Goal: Transaction & Acquisition: Purchase product/service

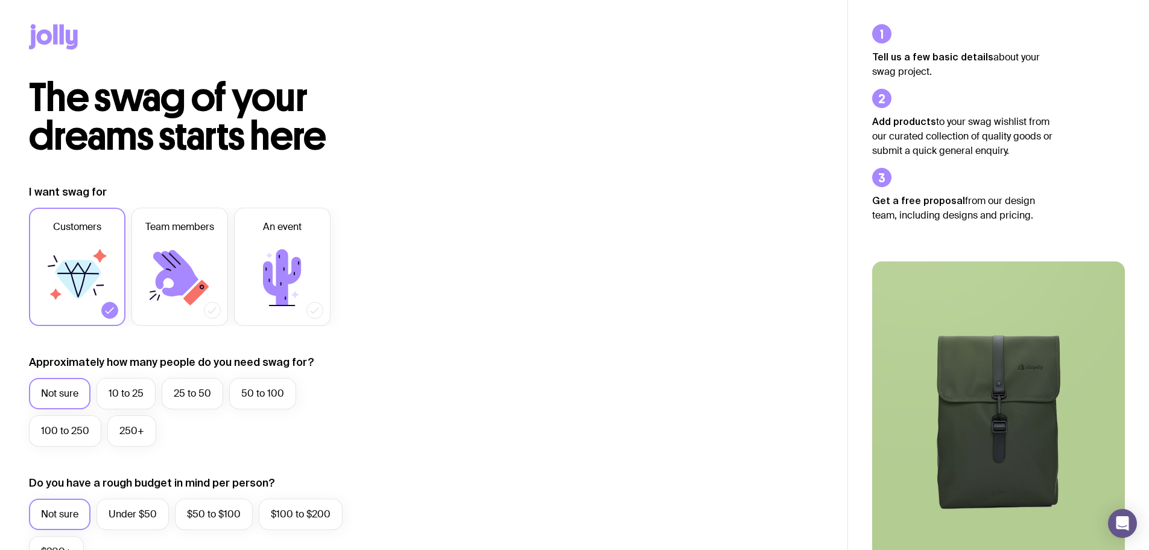
click at [175, 264] on icon at bounding box center [175, 273] width 45 height 46
click at [0, 0] on input "Team members" at bounding box center [0, 0] width 0 height 0
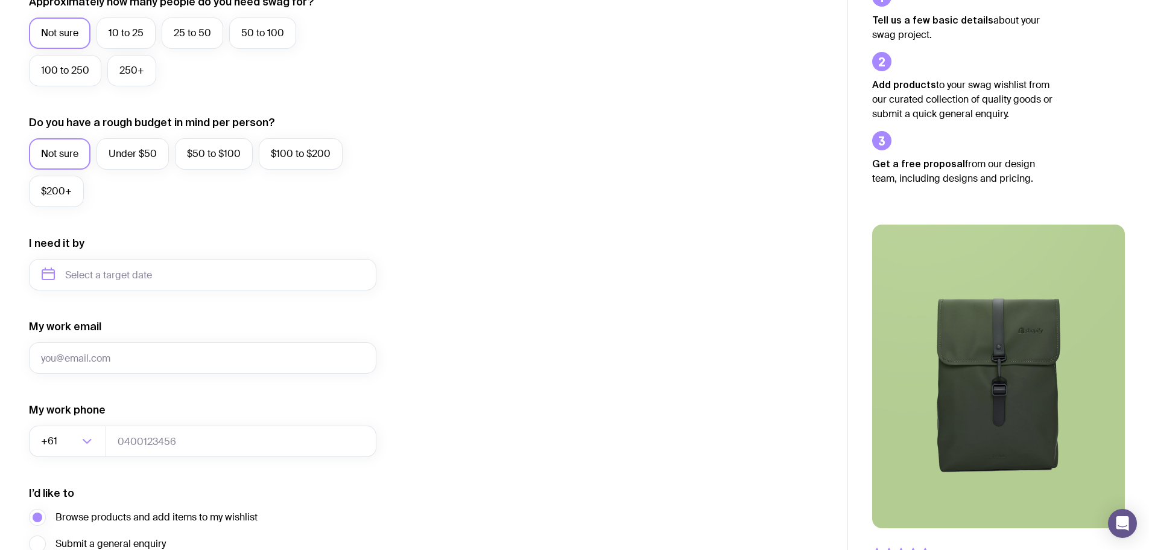
scroll to position [476, 0]
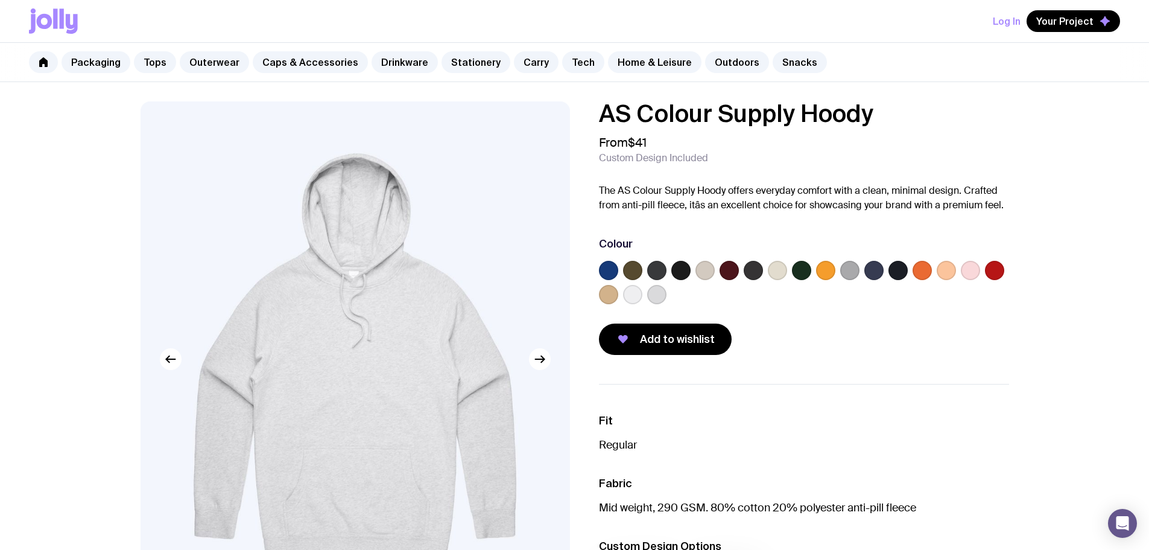
click at [158, 58] on link "Tops" at bounding box center [155, 62] width 42 height 22
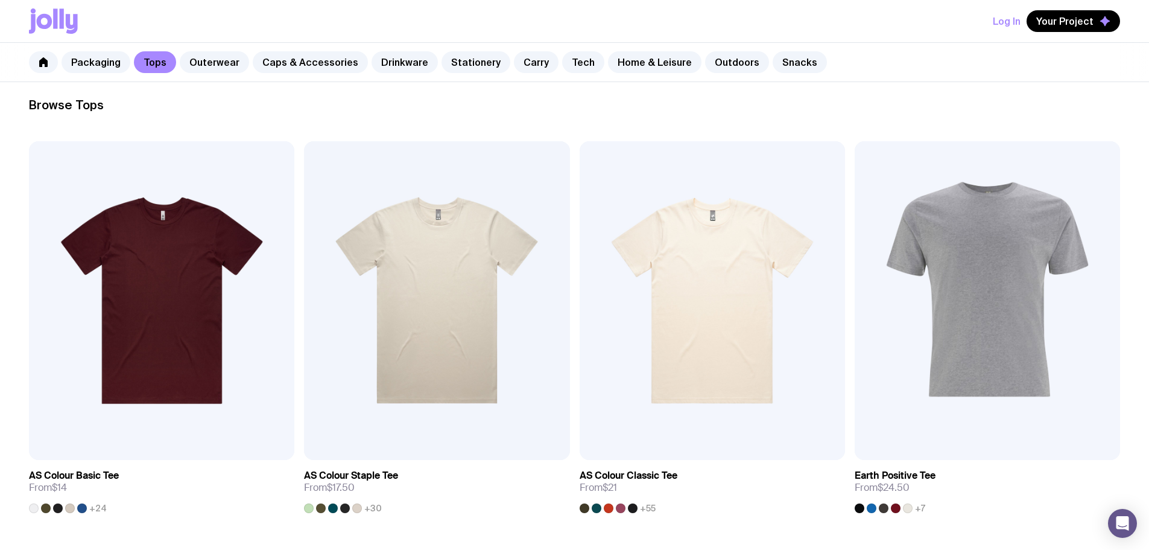
scroll to position [181, 0]
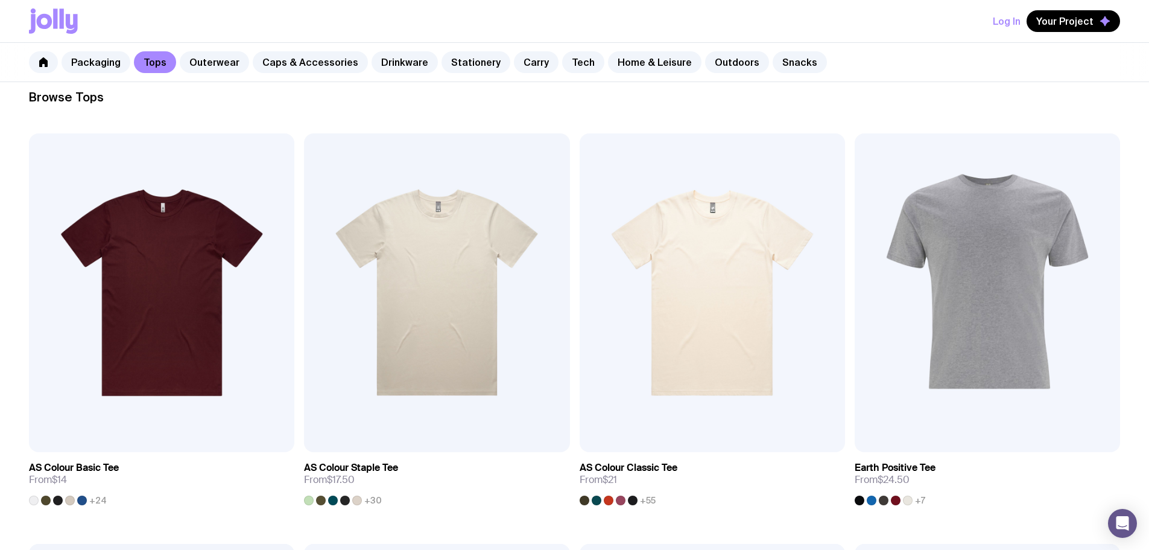
click at [214, 61] on link "Outerwear" at bounding box center [214, 62] width 69 height 22
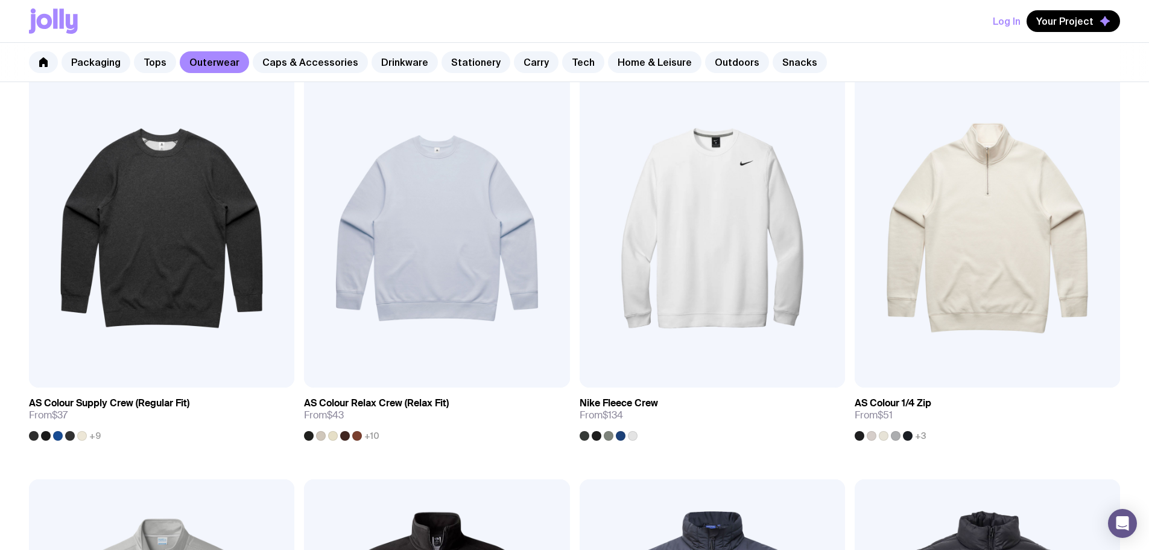
scroll to position [121, 0]
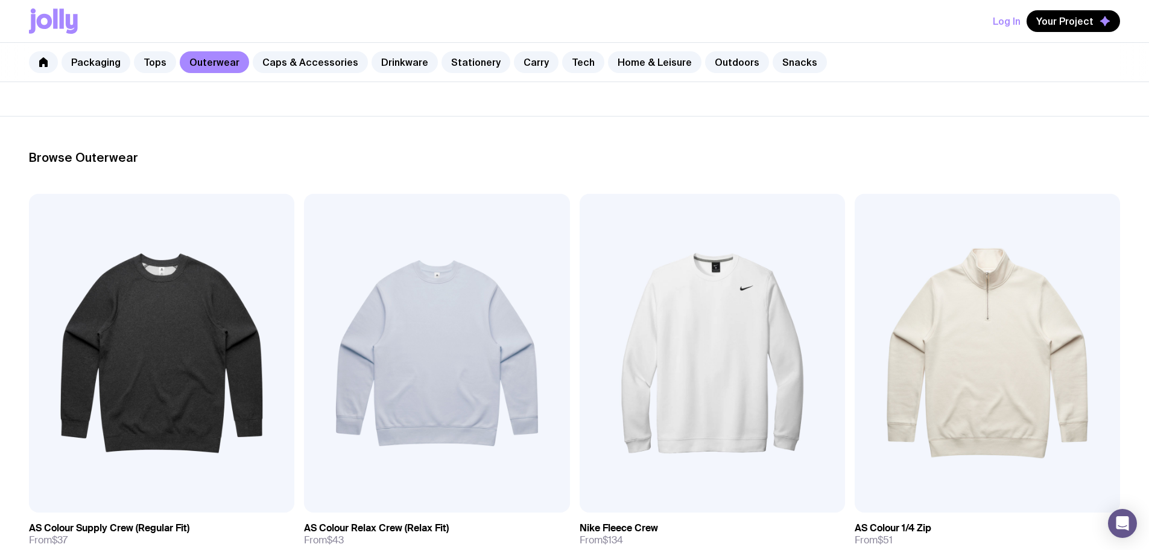
click at [162, 62] on link "Tops" at bounding box center [155, 62] width 42 height 22
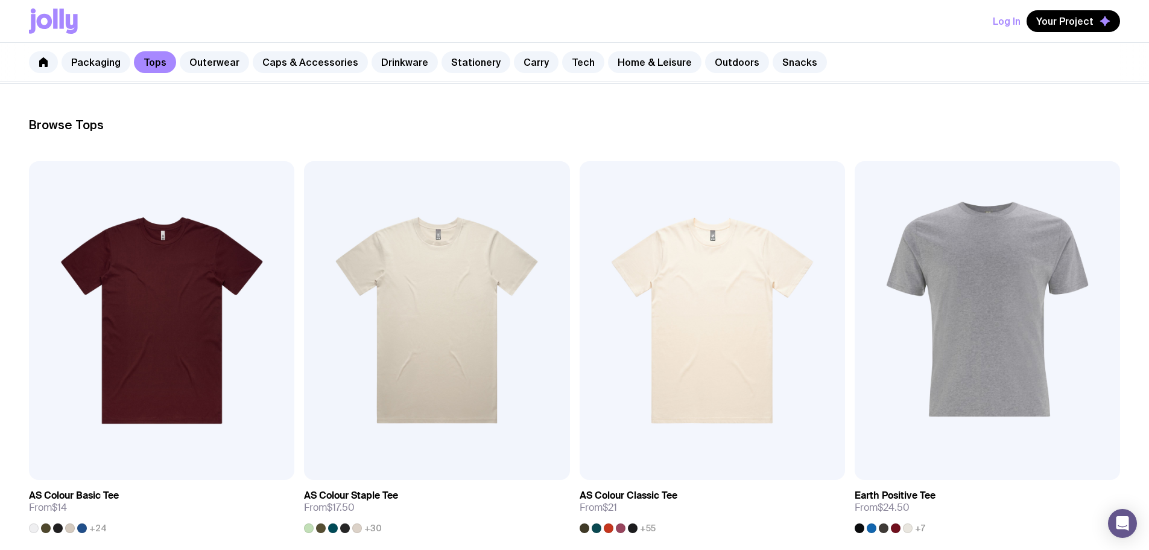
scroll to position [181, 0]
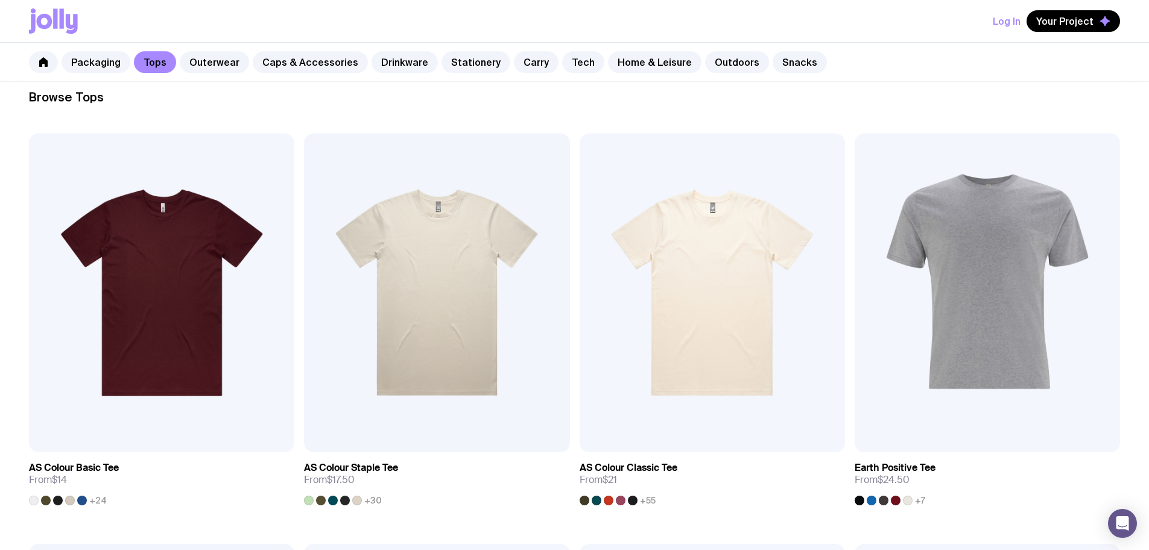
click at [219, 53] on link "Outerwear" at bounding box center [214, 62] width 69 height 22
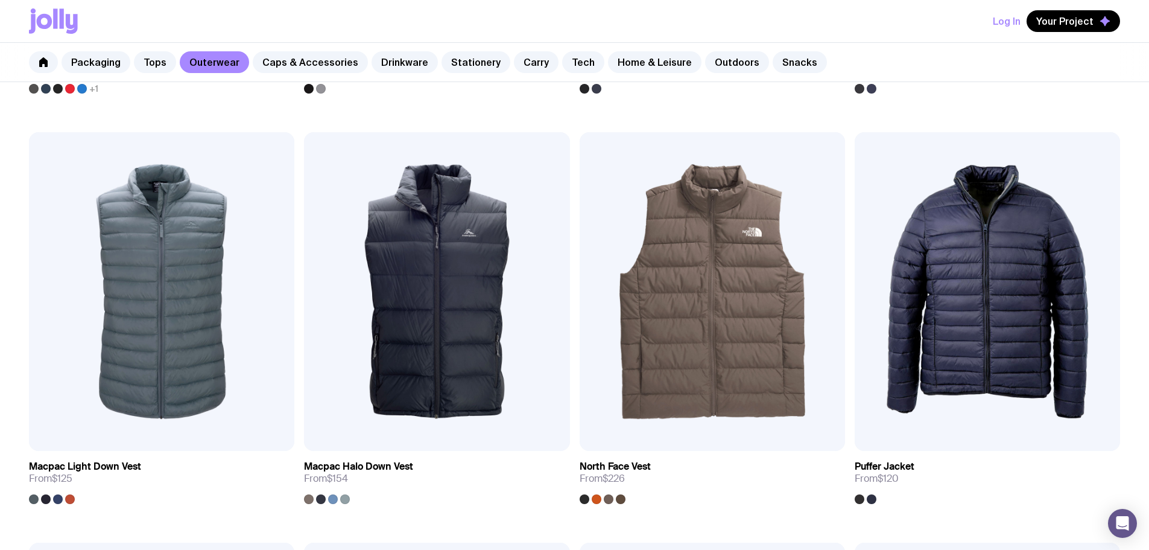
scroll to position [1132, 0]
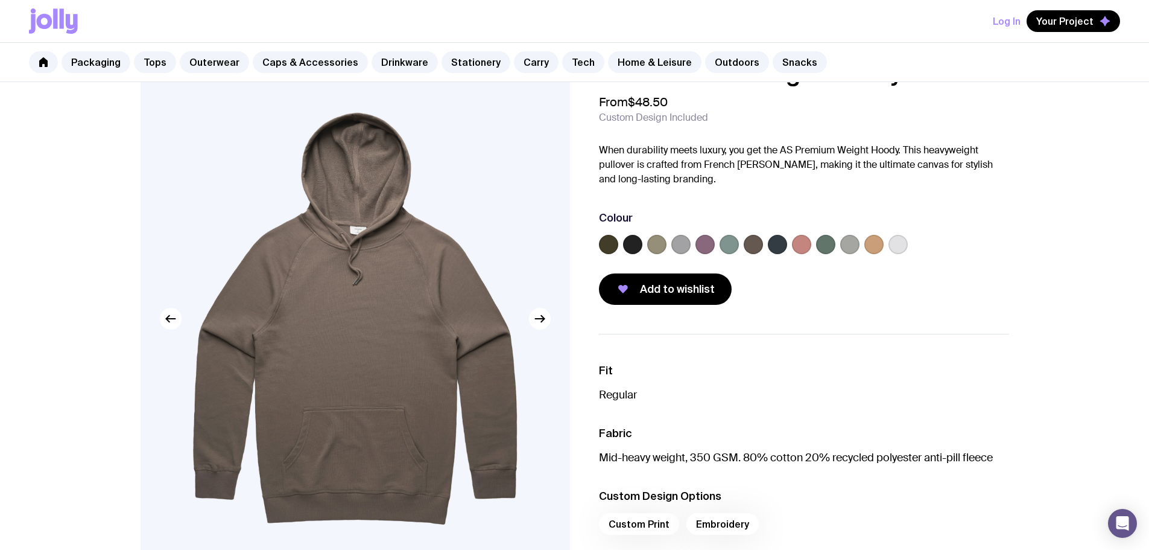
scroll to position [60, 0]
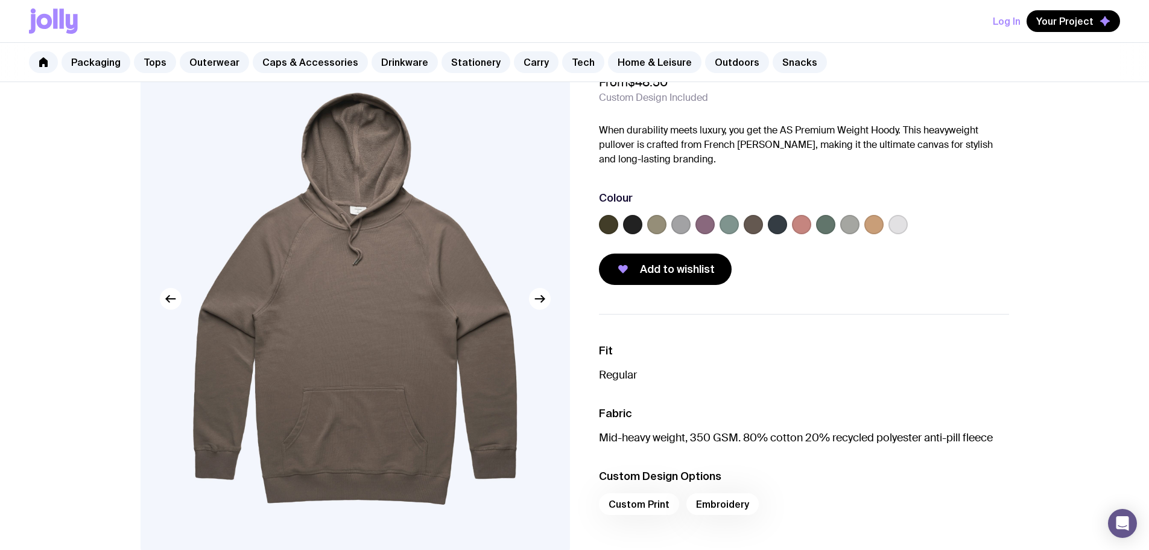
click at [903, 223] on label at bounding box center [898, 224] width 19 height 19
click at [0, 0] on input "radio" at bounding box center [0, 0] width 0 height 0
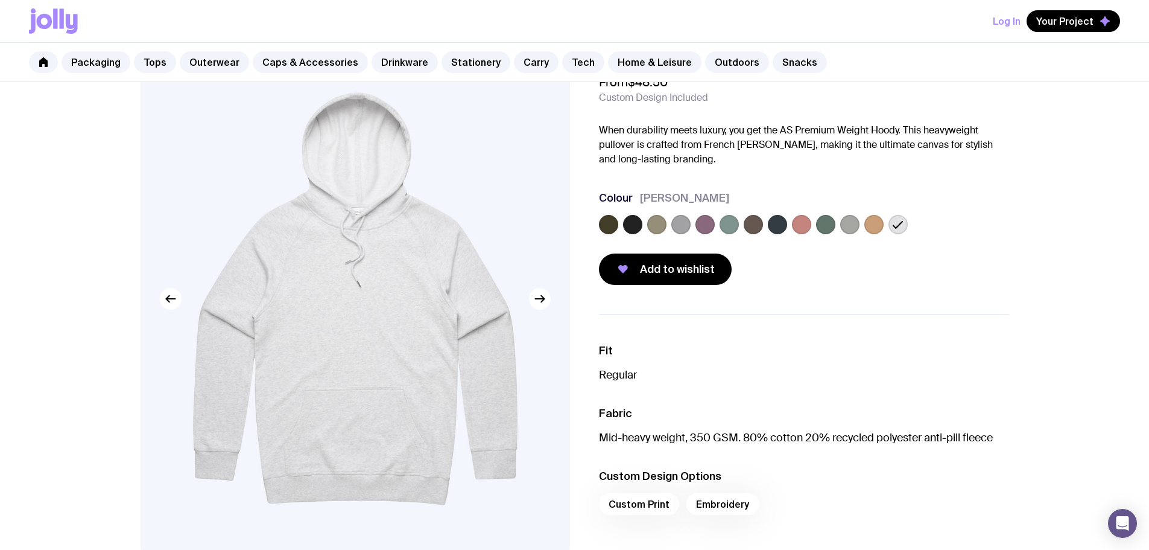
click at [877, 223] on label at bounding box center [873, 224] width 19 height 19
click at [0, 0] on input "radio" at bounding box center [0, 0] width 0 height 0
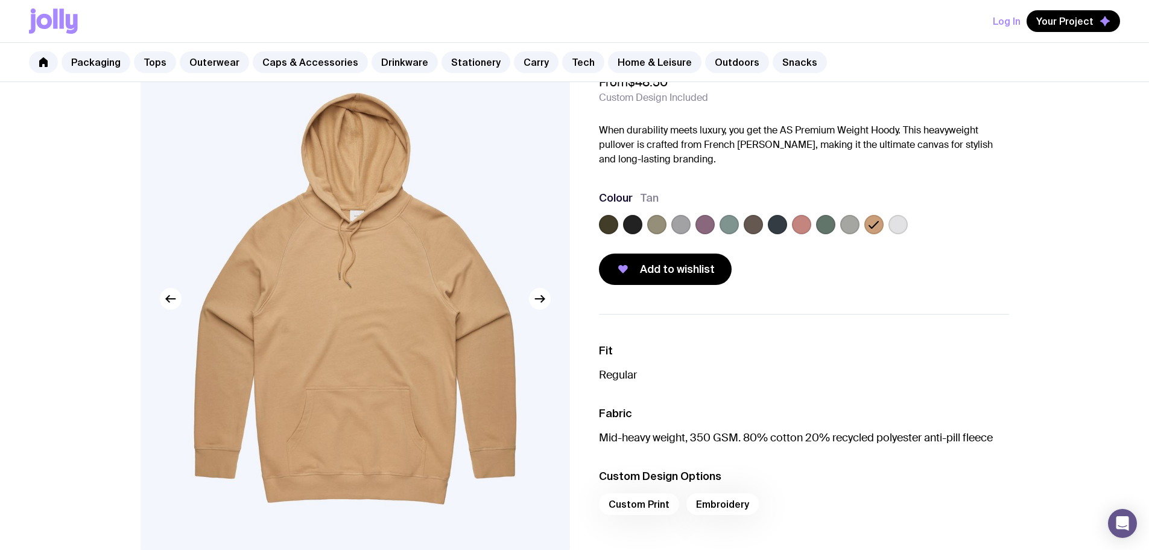
click at [850, 222] on label at bounding box center [849, 224] width 19 height 19
click at [0, 0] on input "radio" at bounding box center [0, 0] width 0 height 0
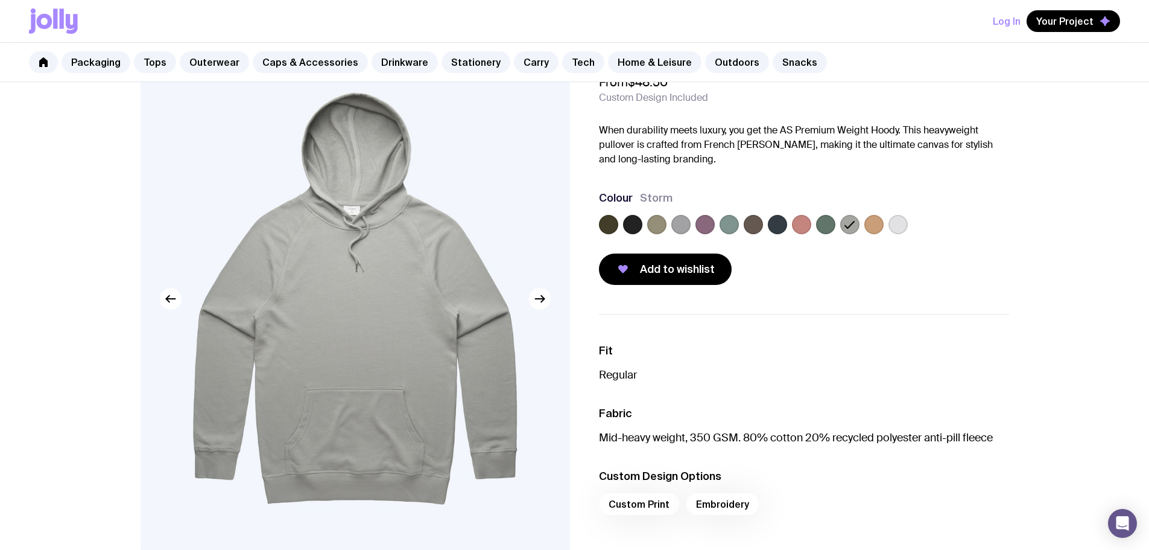
click at [810, 221] on label at bounding box center [801, 224] width 19 height 19
click at [0, 0] on input "radio" at bounding box center [0, 0] width 0 height 0
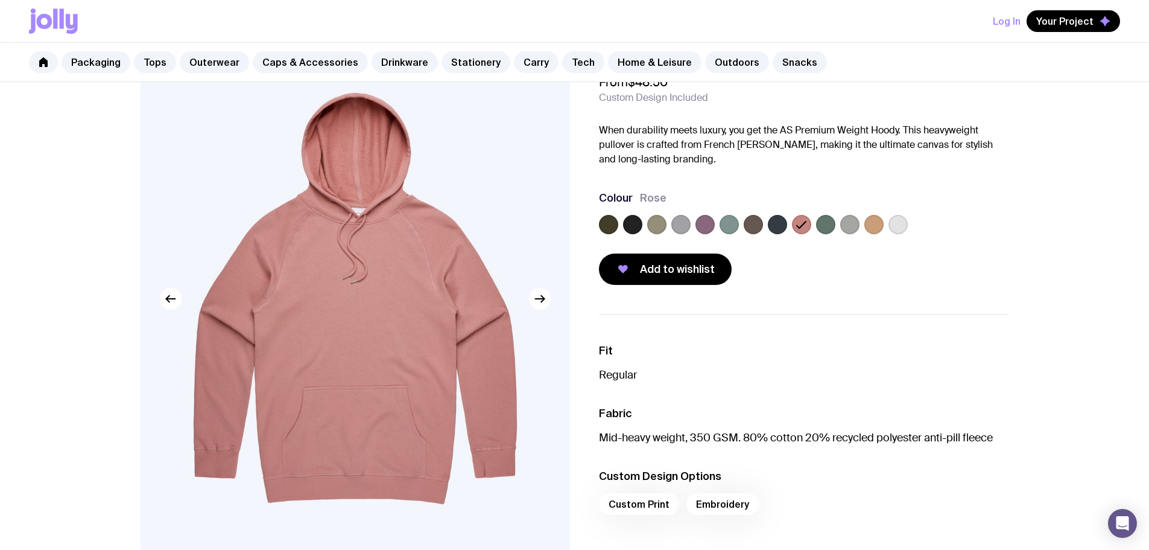
click at [778, 221] on label at bounding box center [777, 224] width 19 height 19
click at [0, 0] on input "radio" at bounding box center [0, 0] width 0 height 0
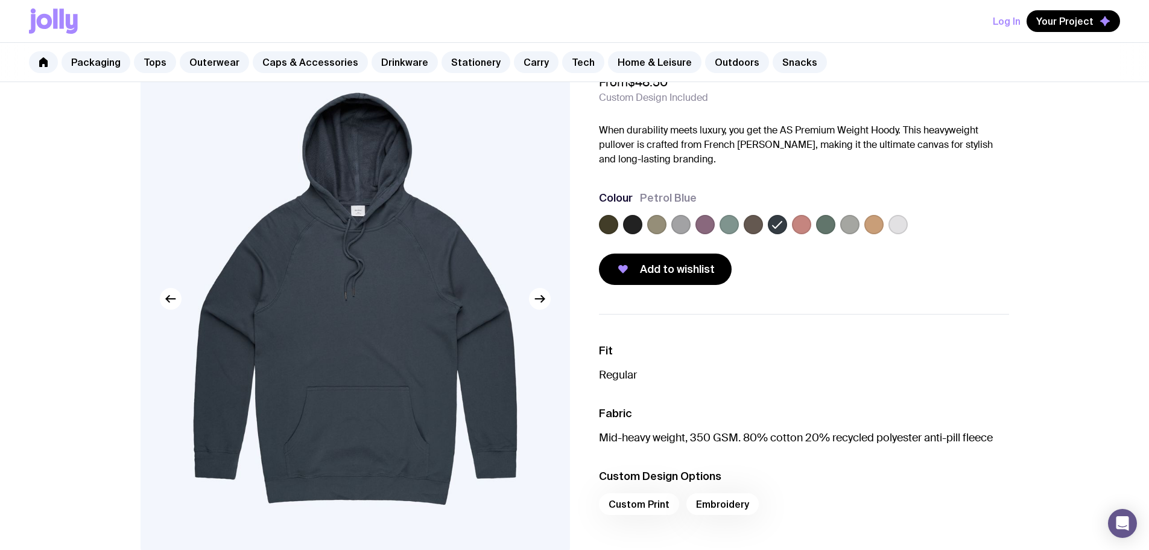
click at [738, 221] on label at bounding box center [729, 224] width 19 height 19
click at [0, 0] on input "radio" at bounding box center [0, 0] width 0 height 0
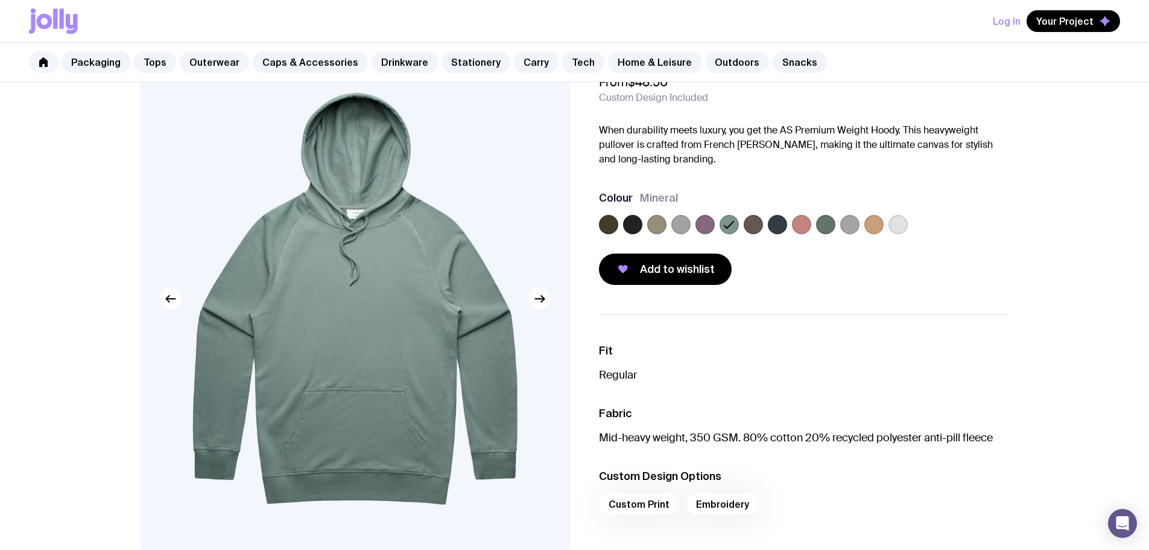
click at [749, 223] on label at bounding box center [753, 224] width 19 height 19
click at [0, 0] on input "radio" at bounding box center [0, 0] width 0 height 0
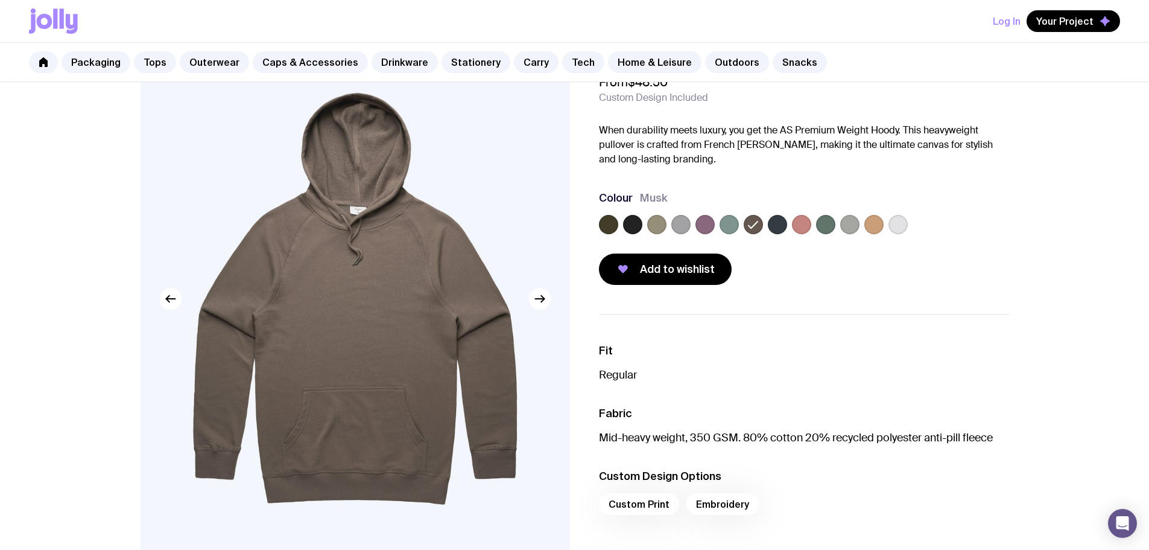
click at [706, 224] on label at bounding box center [705, 224] width 19 height 19
click at [0, 0] on input "radio" at bounding box center [0, 0] width 0 height 0
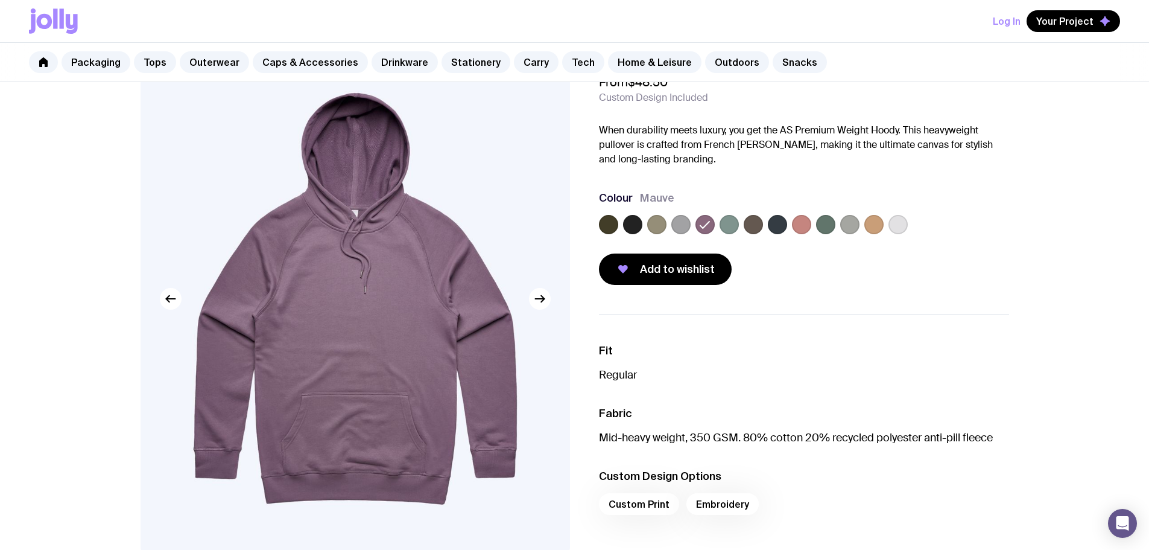
click at [676, 224] on label at bounding box center [680, 224] width 19 height 19
click at [0, 0] on input "radio" at bounding box center [0, 0] width 0 height 0
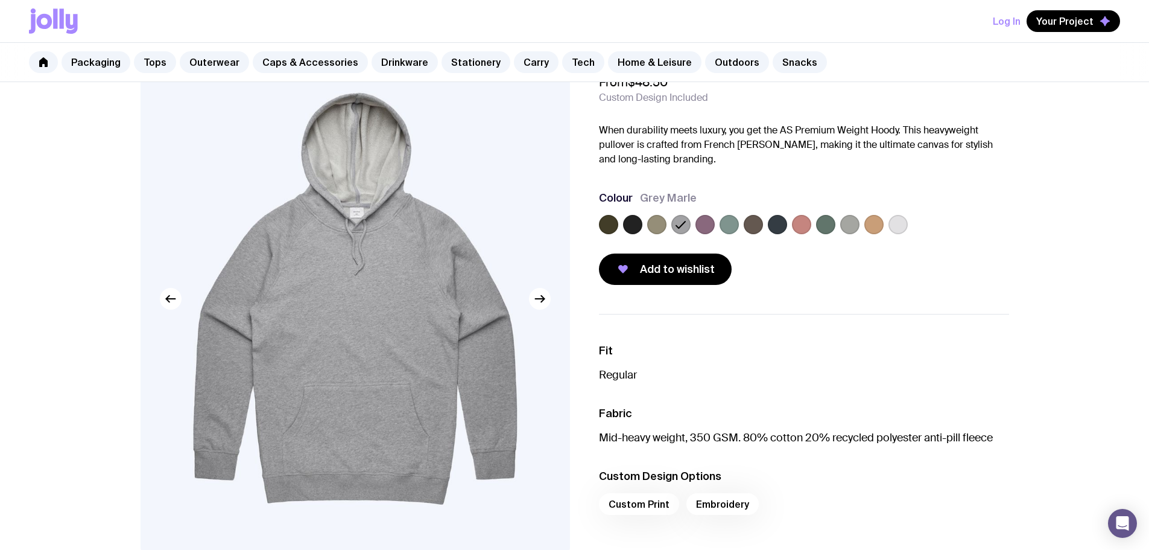
click at [652, 226] on label at bounding box center [656, 224] width 19 height 19
click at [0, 0] on input "radio" at bounding box center [0, 0] width 0 height 0
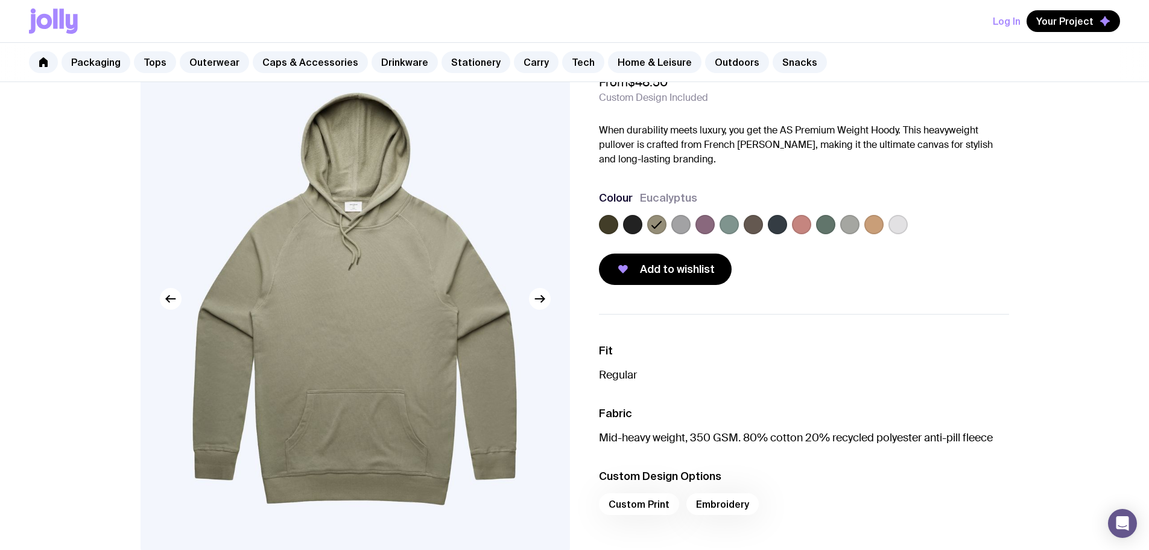
click at [628, 226] on label at bounding box center [632, 224] width 19 height 19
click at [0, 0] on input "radio" at bounding box center [0, 0] width 0 height 0
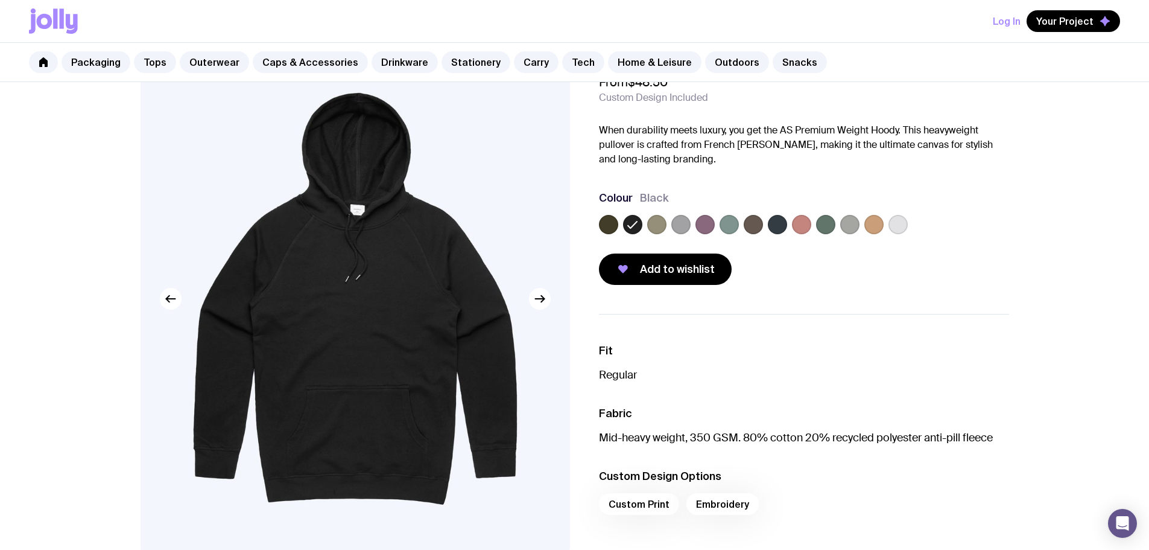
click at [604, 226] on label at bounding box center [608, 224] width 19 height 19
click at [0, 0] on input "radio" at bounding box center [0, 0] width 0 height 0
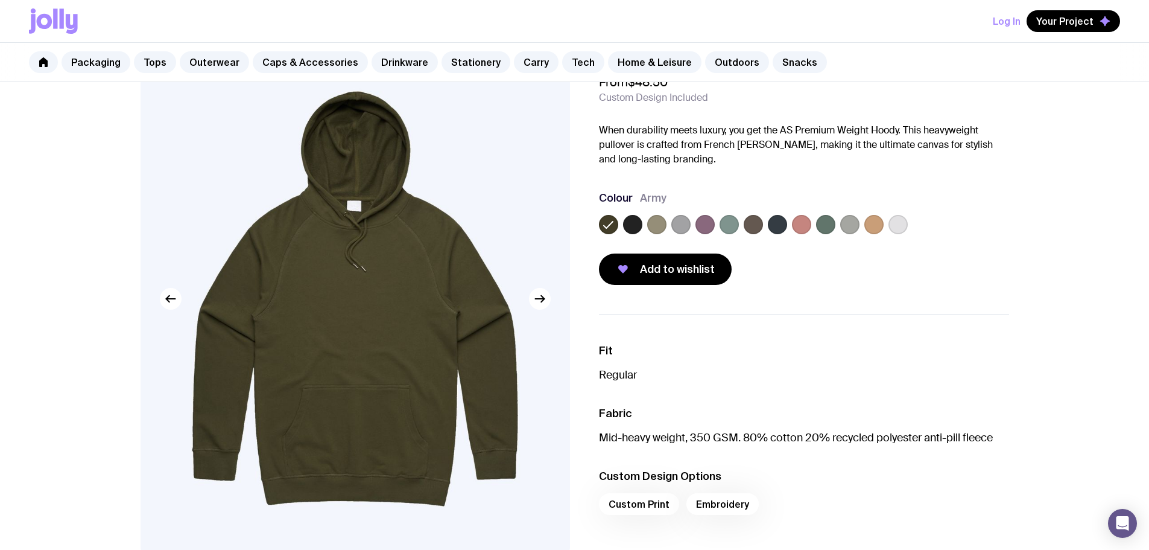
click at [679, 225] on label at bounding box center [680, 224] width 19 height 19
click at [0, 0] on input "radio" at bounding box center [0, 0] width 0 height 0
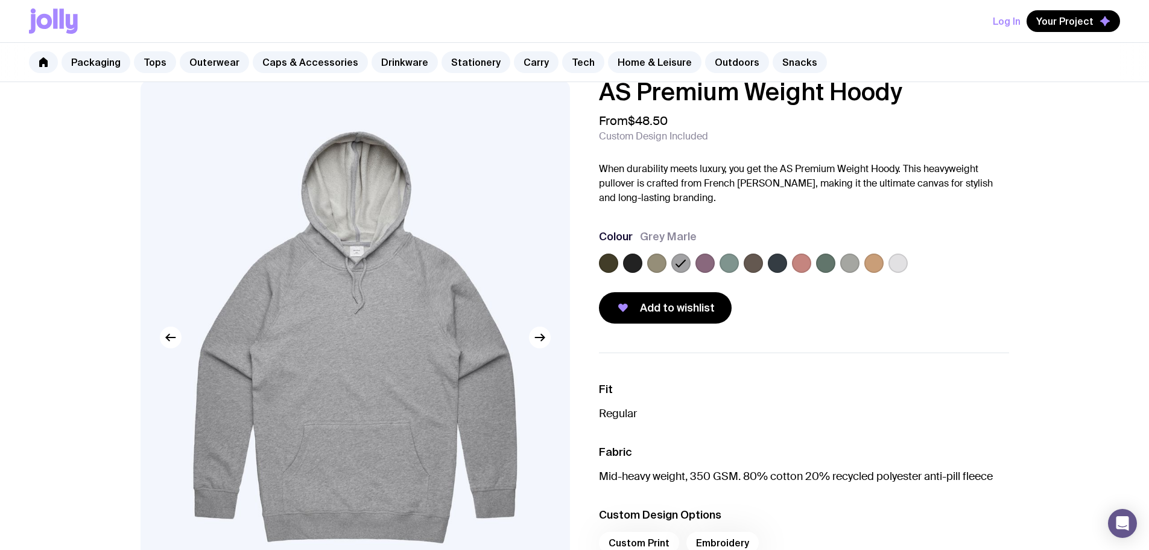
scroll to position [0, 0]
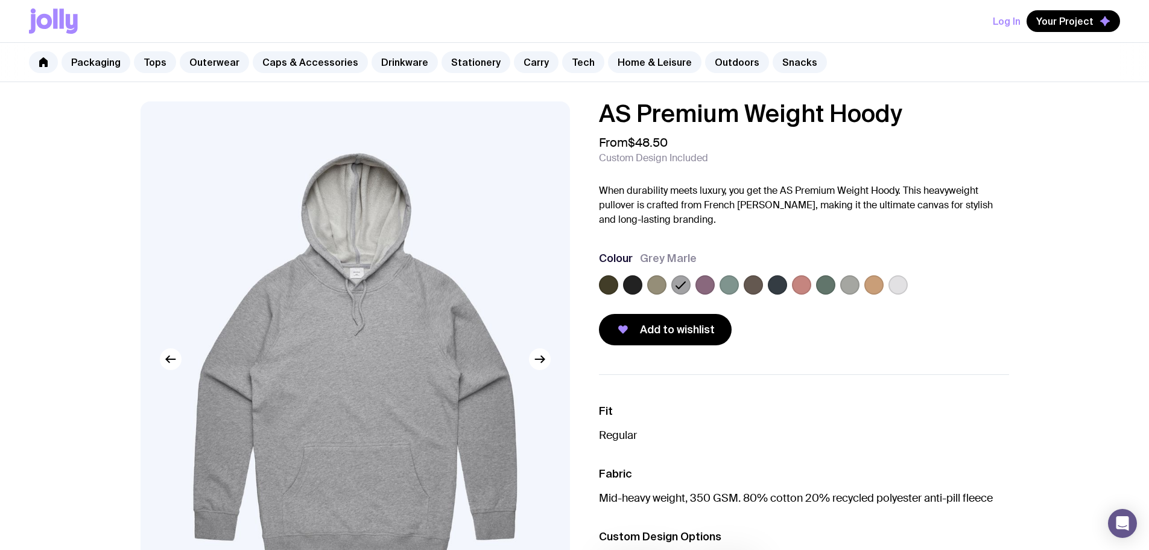
click at [192, 64] on link "Outerwear" at bounding box center [214, 62] width 69 height 22
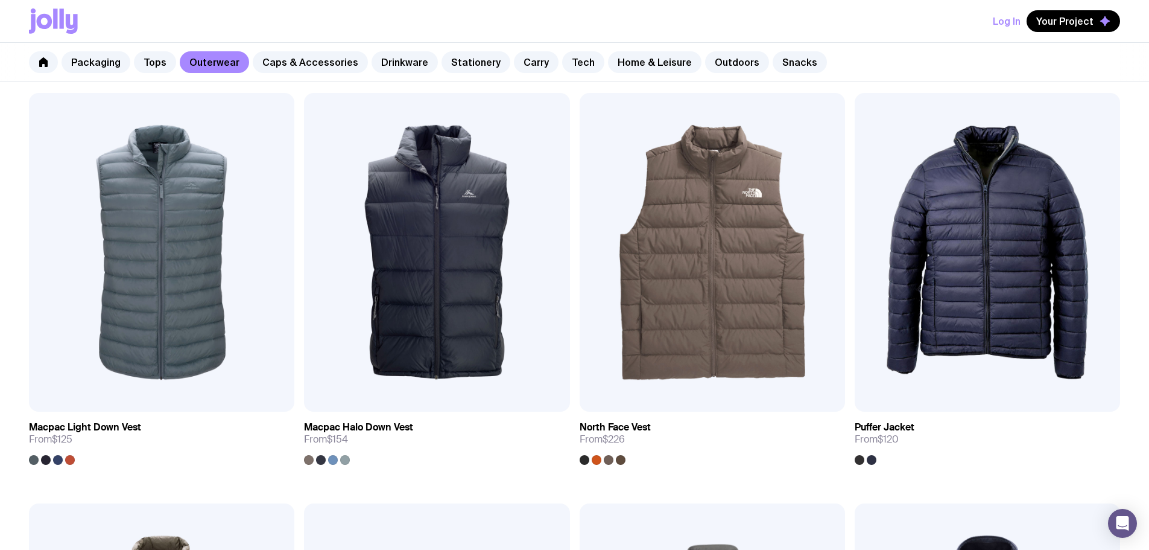
scroll to position [1132, 0]
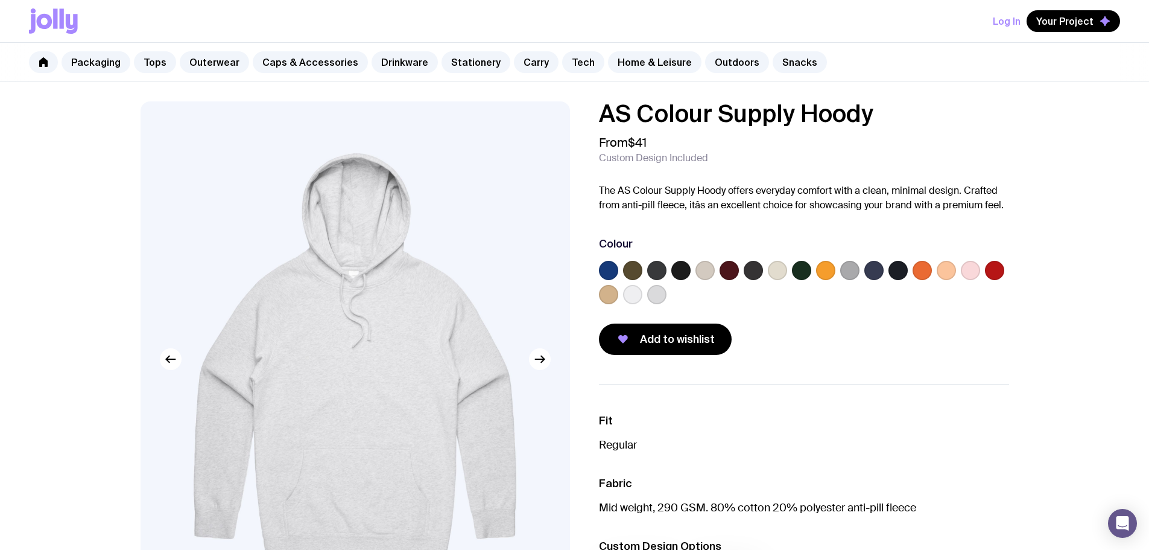
click at [701, 268] on label at bounding box center [705, 270] width 19 height 19
click at [0, 0] on input "radio" at bounding box center [0, 0] width 0 height 0
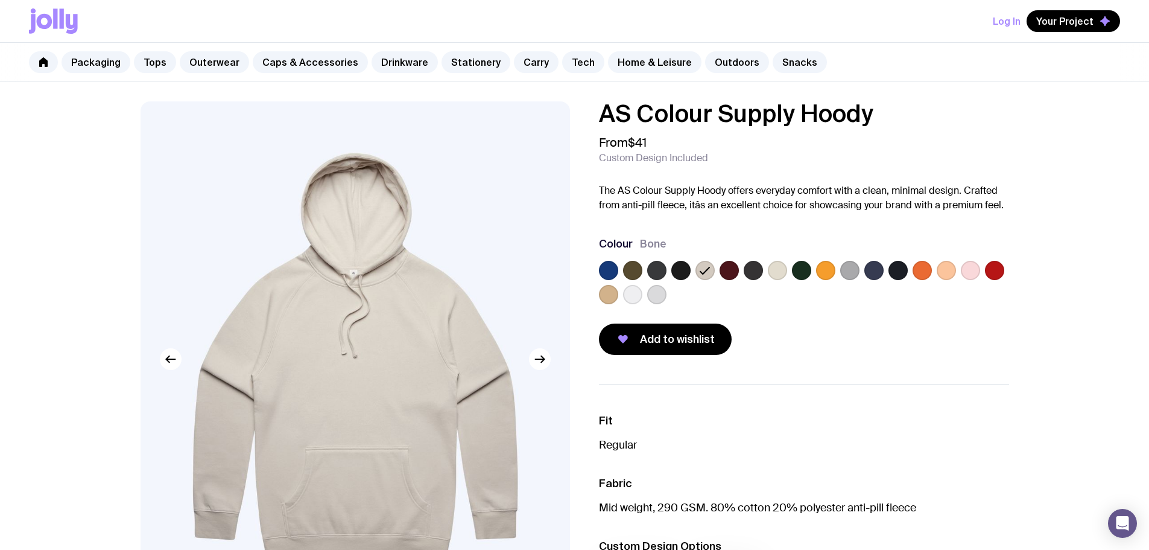
click at [779, 268] on label at bounding box center [777, 270] width 19 height 19
click at [0, 0] on input "radio" at bounding box center [0, 0] width 0 height 0
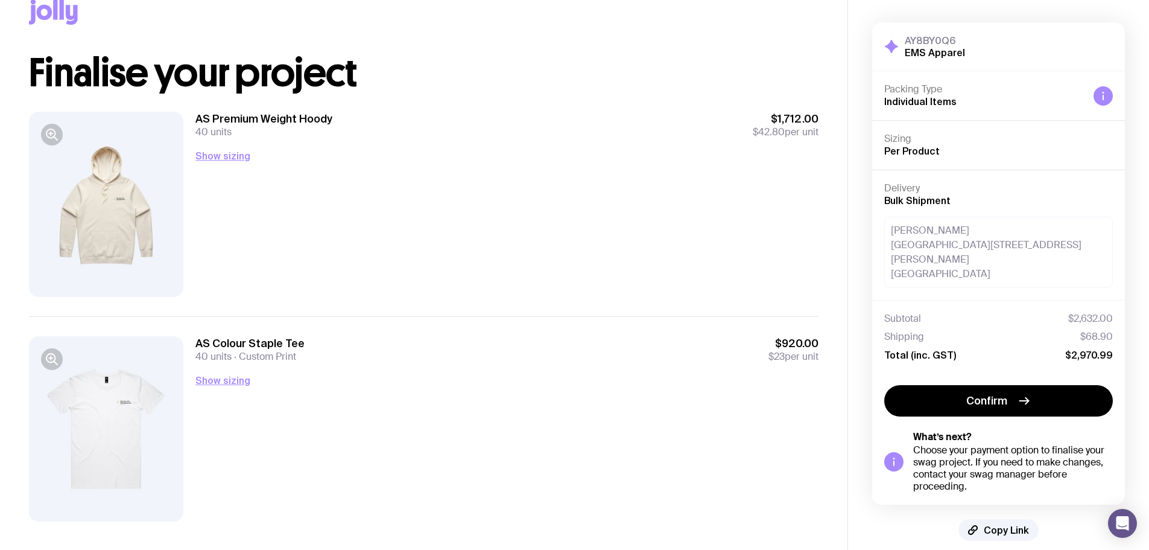
scroll to position [45, 0]
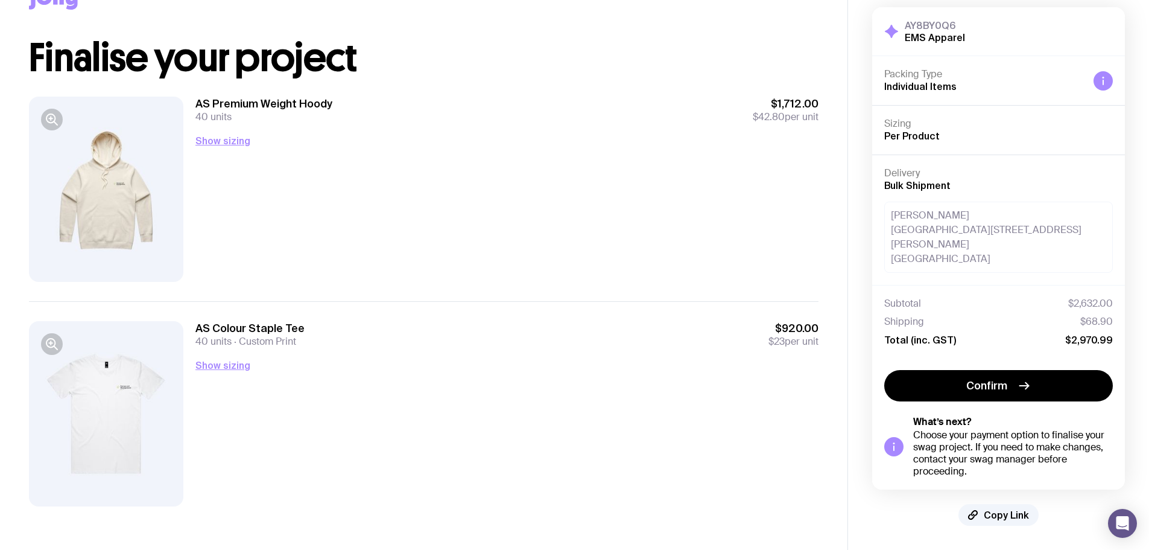
click at [235, 141] on button "Show sizing" at bounding box center [222, 140] width 55 height 14
click at [241, 368] on button "Show sizing" at bounding box center [222, 365] width 55 height 14
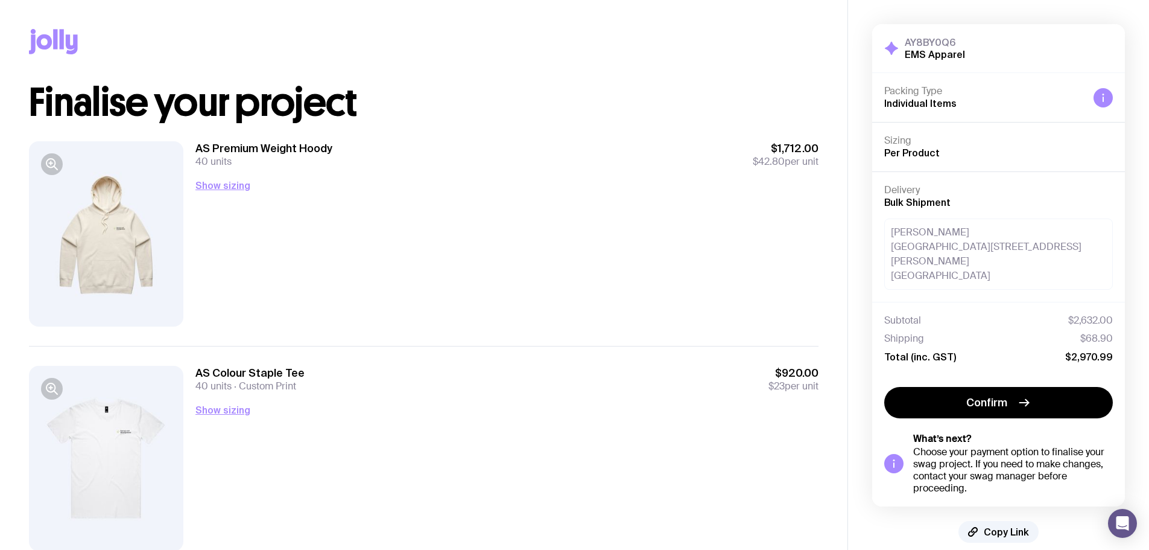
click at [226, 183] on button "Show sizing" at bounding box center [222, 185] width 55 height 14
click at [239, 411] on button "Show sizing" at bounding box center [222, 409] width 55 height 14
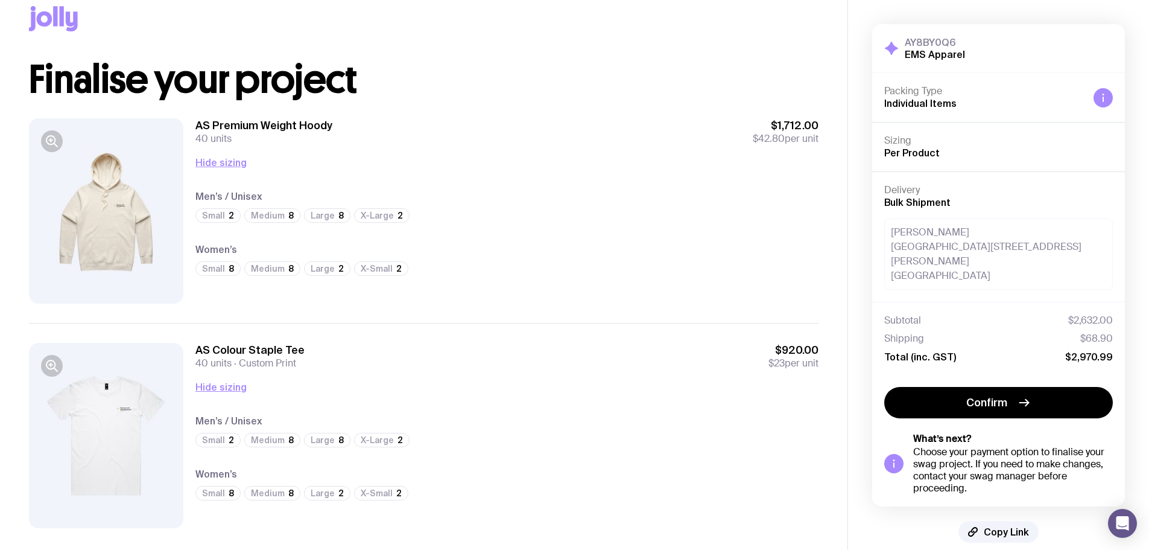
scroll to position [45, 0]
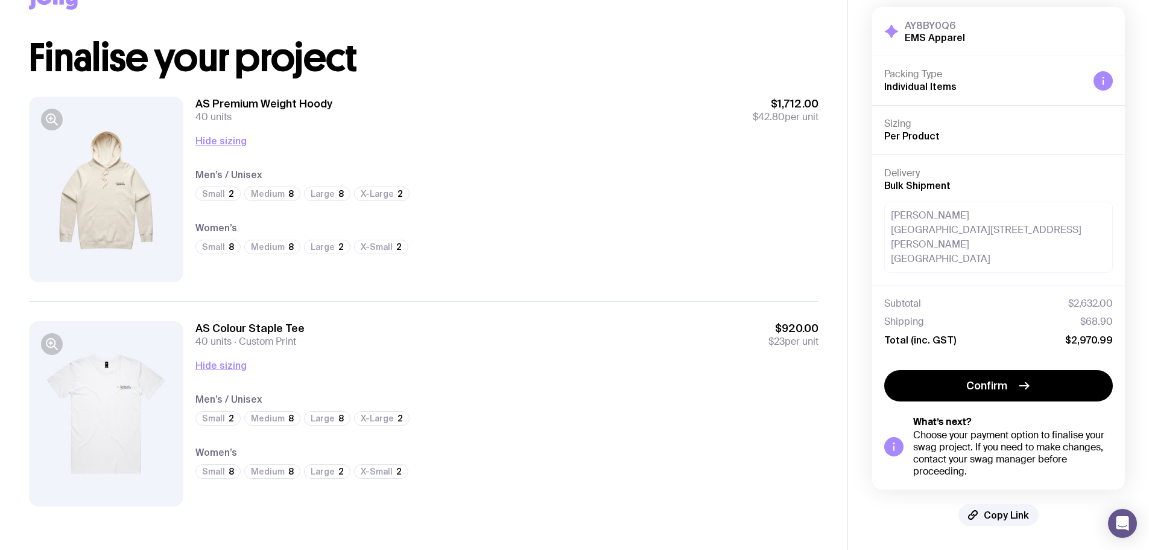
click at [997, 394] on button "Confirm" at bounding box center [998, 385] width 229 height 31
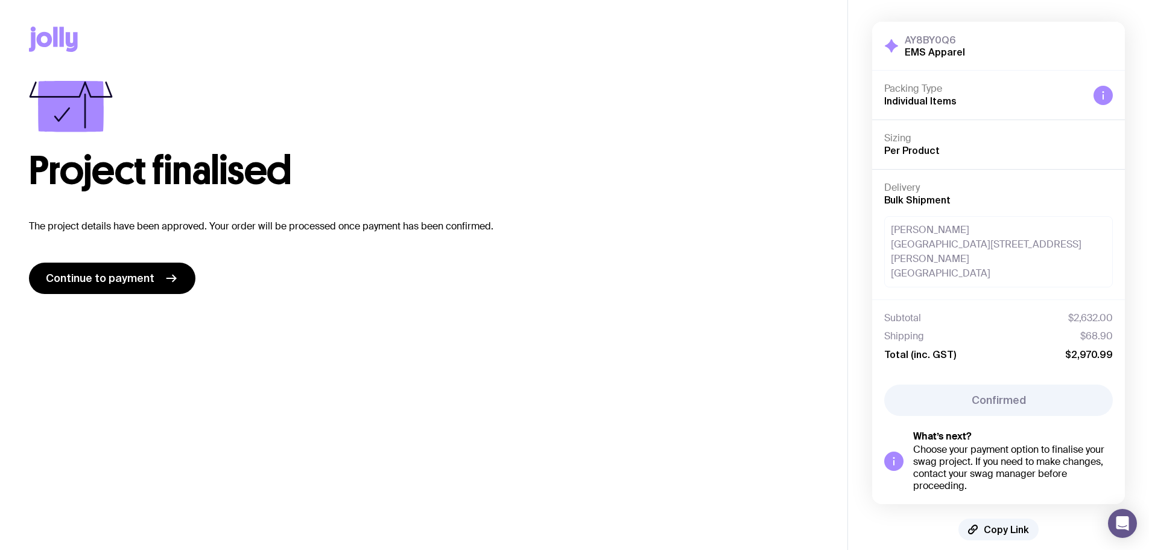
click at [128, 287] on link "Continue to payment" at bounding box center [112, 277] width 167 height 31
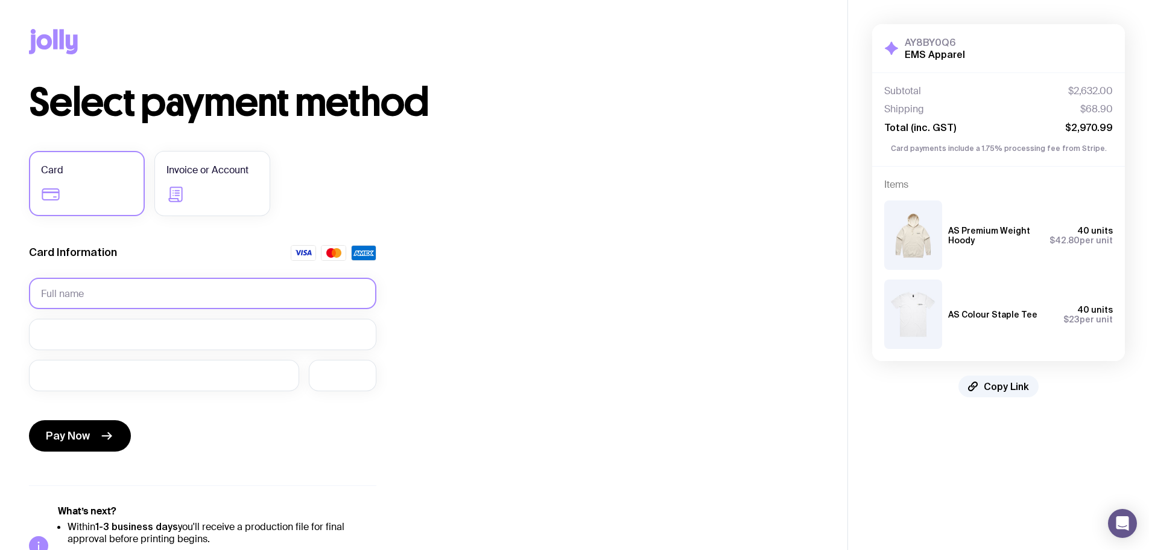
click at [128, 296] on input "text" at bounding box center [202, 293] width 347 height 31
type input "Murray Halyburton"
click at [84, 439] on span "Pay Now" at bounding box center [68, 435] width 44 height 14
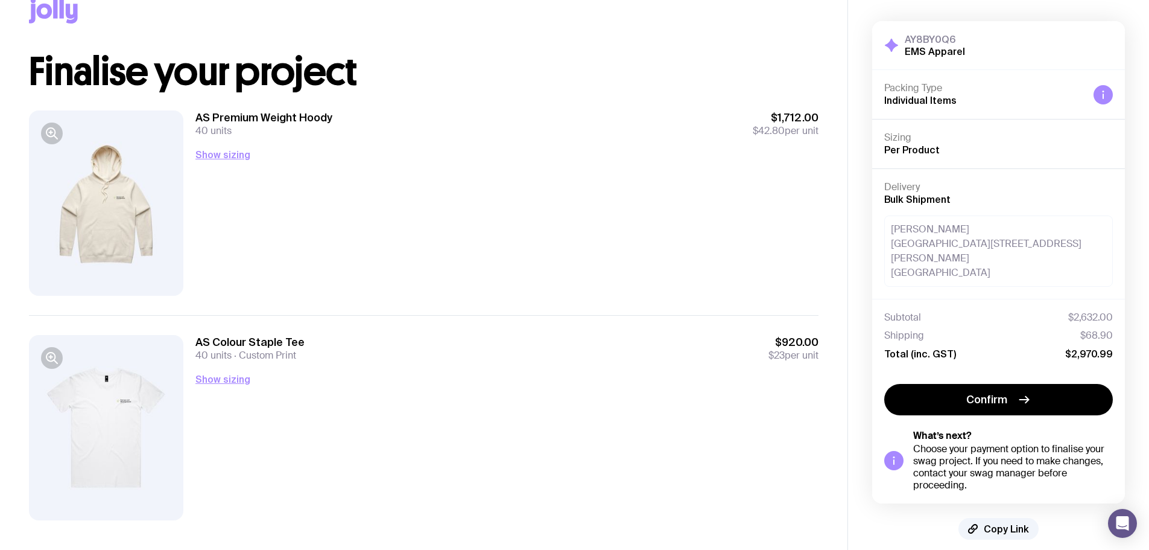
scroll to position [45, 0]
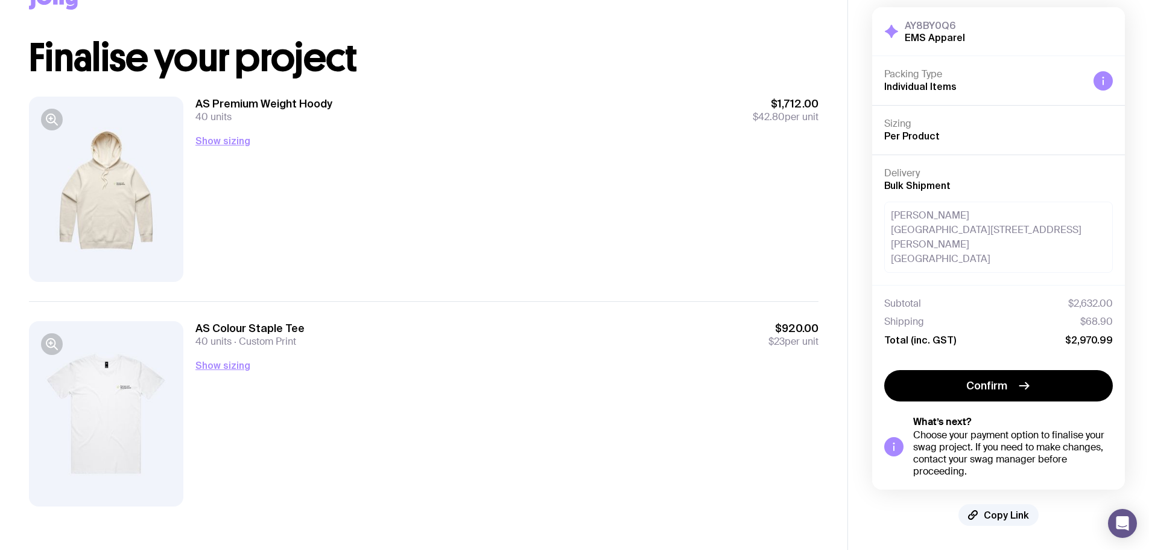
click at [48, 115] on icon "button" at bounding box center [50, 118] width 8 height 8
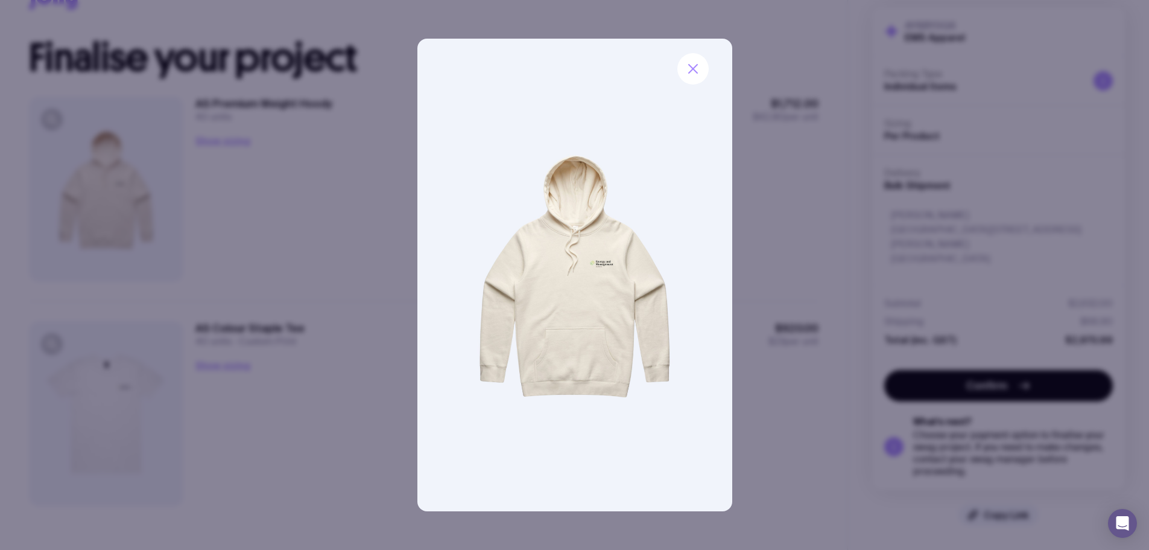
click at [697, 68] on icon "button" at bounding box center [693, 69] width 14 height 14
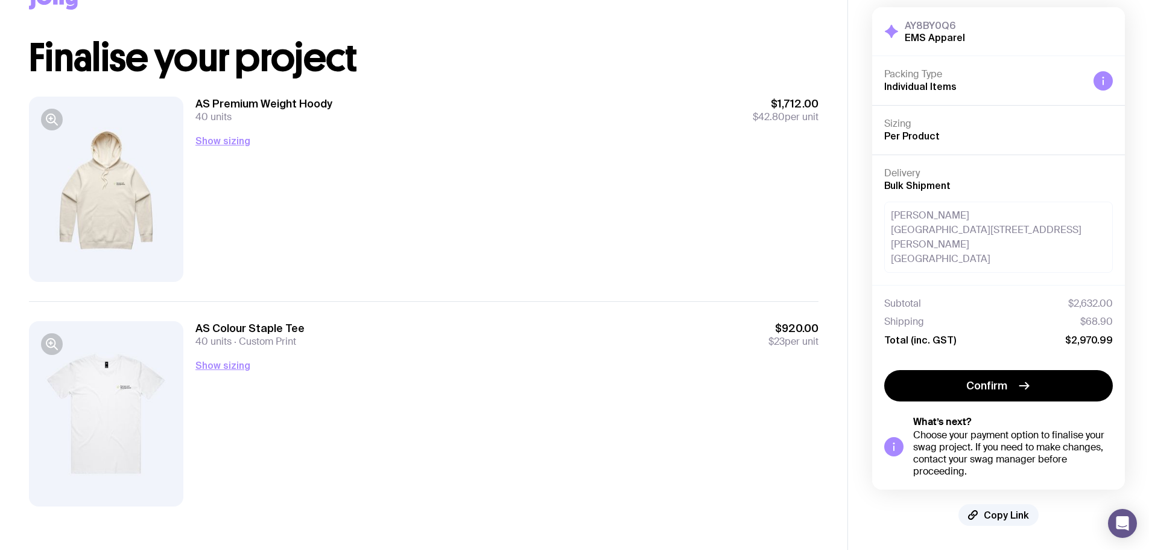
click at [51, 122] on icon "button" at bounding box center [50, 118] width 8 height 8
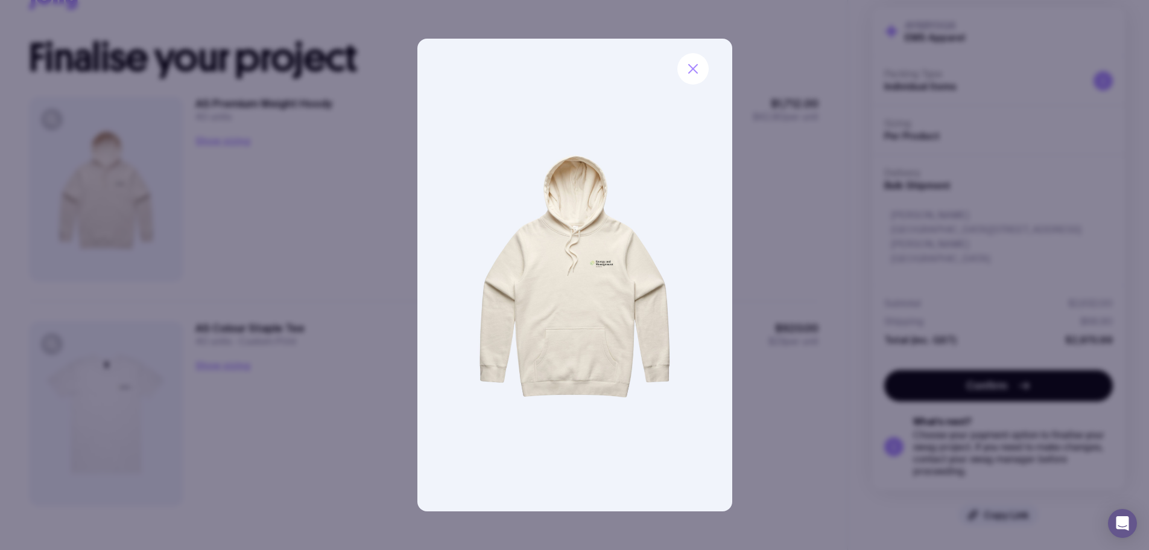
click at [699, 73] on icon "button" at bounding box center [693, 69] width 14 height 14
